Goal: Navigation & Orientation: Find specific page/section

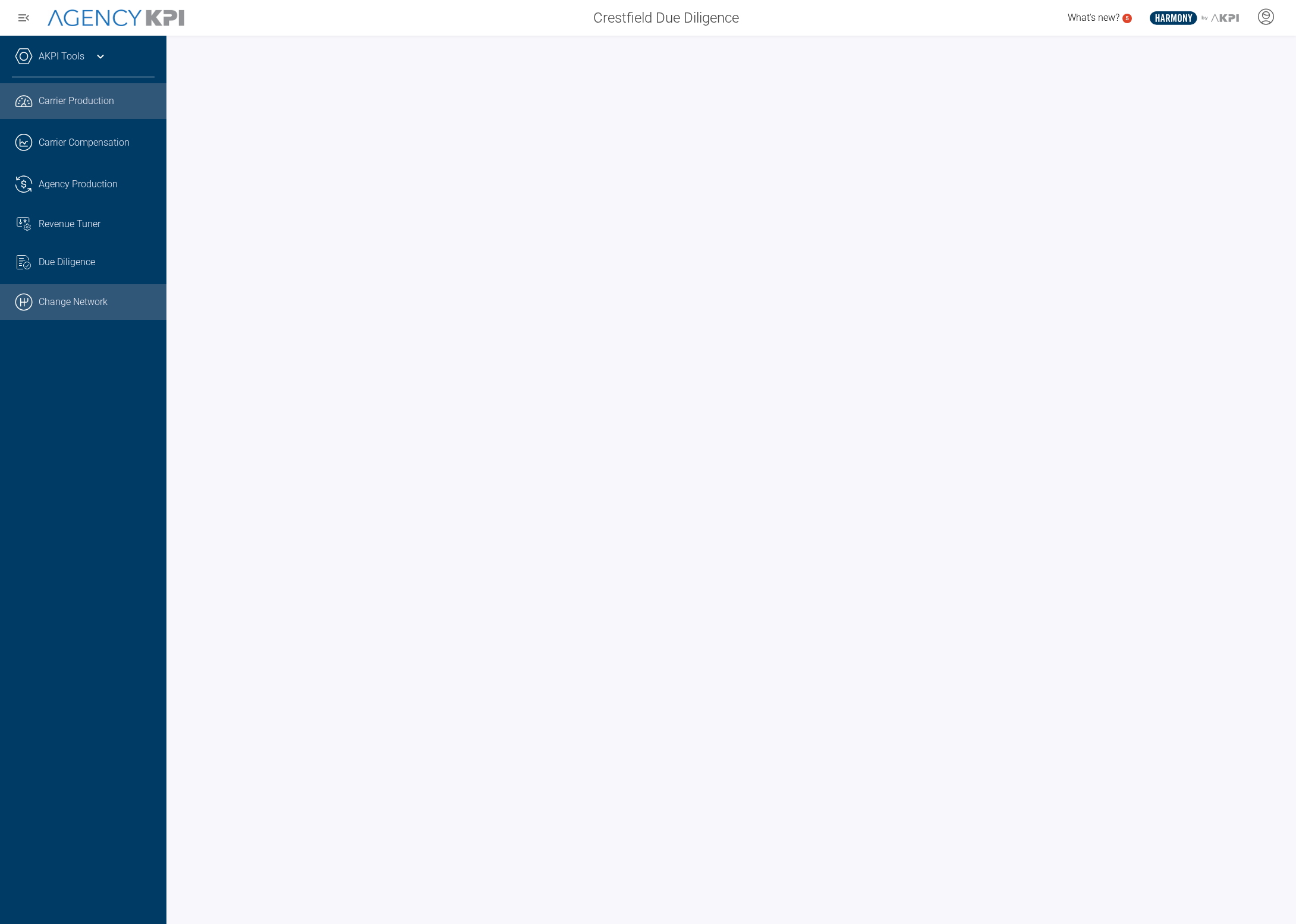
click at [127, 294] on link ".cls-1{fill:none;stroke:#000;stroke-linecap:round;stroke-linejoin:round;stroke-…" at bounding box center [83, 302] width 166 height 36
click at [103, 51] on icon at bounding box center [100, 57] width 15 height 15
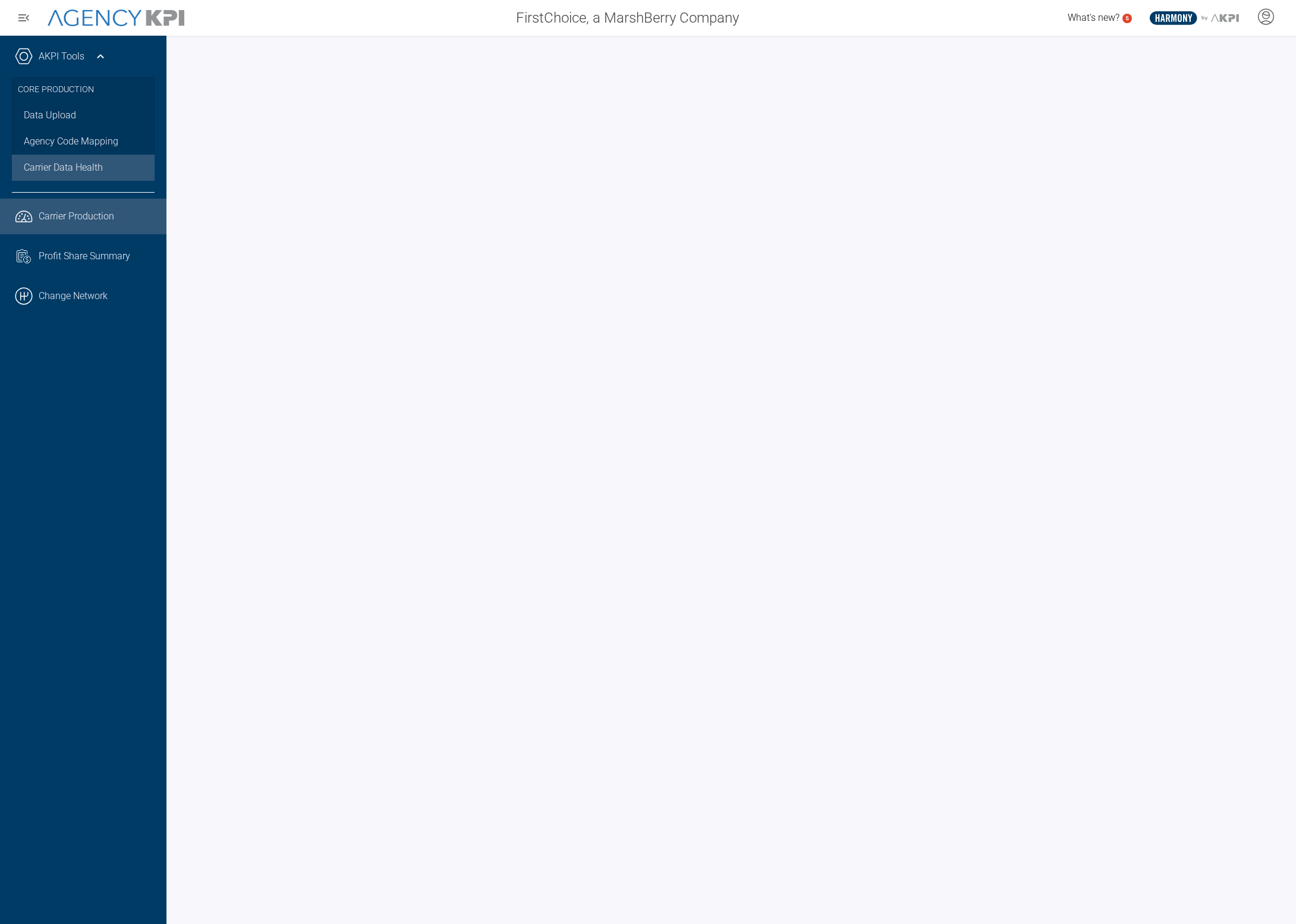
click at [93, 165] on span "Carrier Data Health" at bounding box center [63, 167] width 79 height 15
click at [68, 139] on link "Agency Code Mapping" at bounding box center [83, 141] width 142 height 27
click at [84, 307] on link ".cls-1{fill:none;stroke:#000;stroke-linecap:round;stroke-linejoin:round;stroke-…" at bounding box center [83, 297] width 166 height 36
